Goal: Unclear

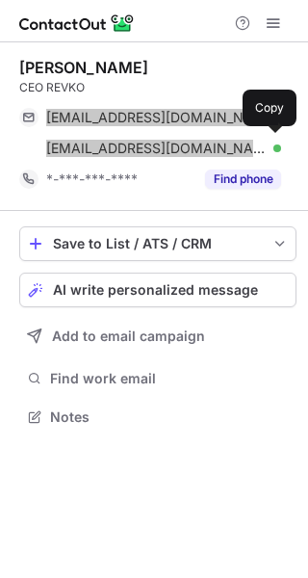
scroll to position [404, 308]
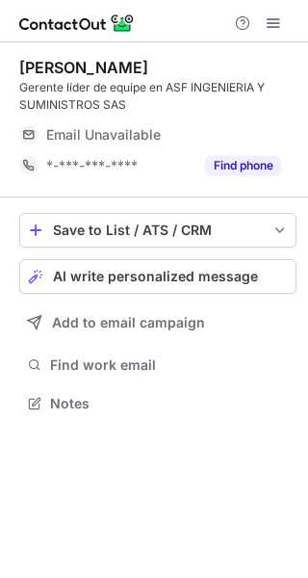
scroll to position [390, 308]
